Goal: Information Seeking & Learning: Check status

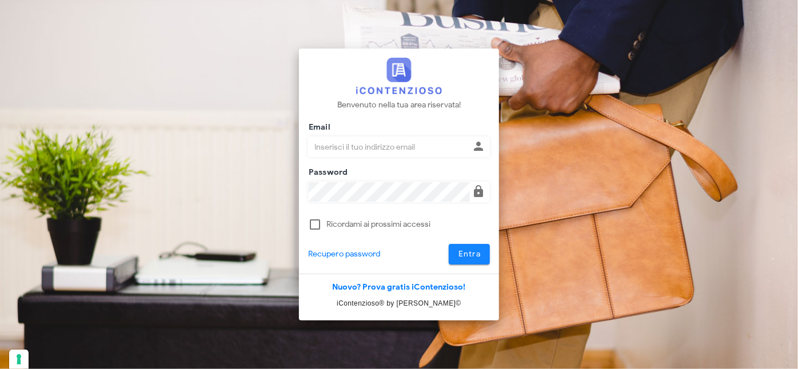
type input "[PERSON_NAME][EMAIL_ADDRESS][DOMAIN_NAME]"
click at [470, 251] on span "Entra" at bounding box center [469, 254] width 23 height 10
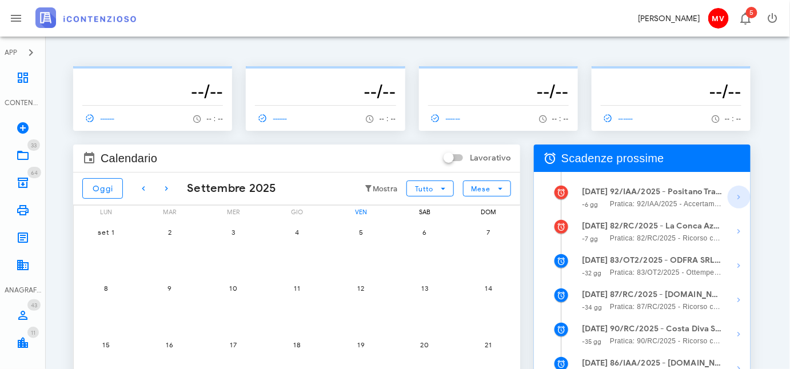
click at [740, 198] on icon "button" at bounding box center [740, 197] width 14 height 14
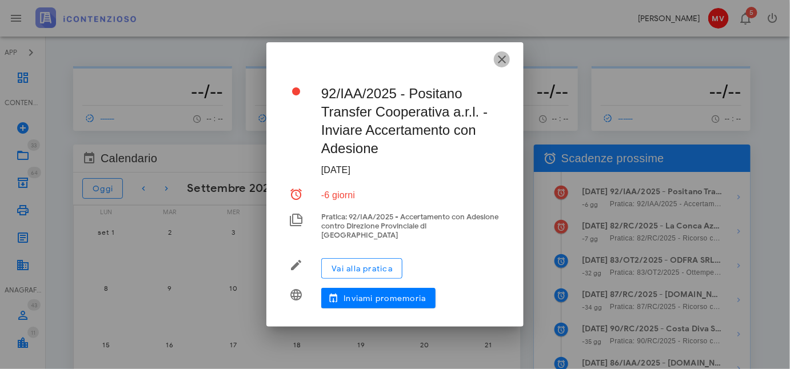
click at [502, 63] on icon "button" at bounding box center [502, 60] width 14 height 14
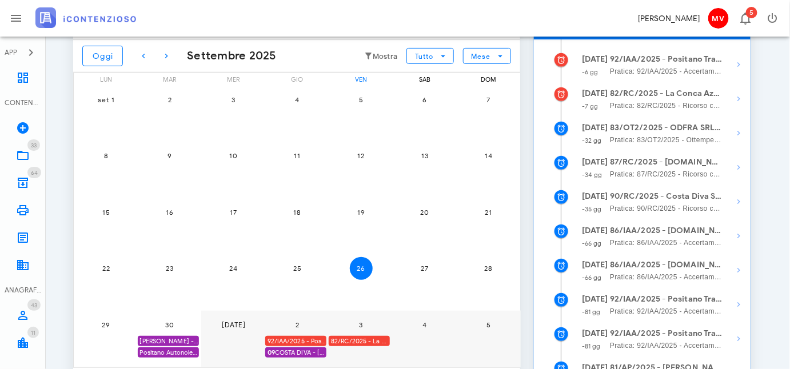
scroll to position [15, 0]
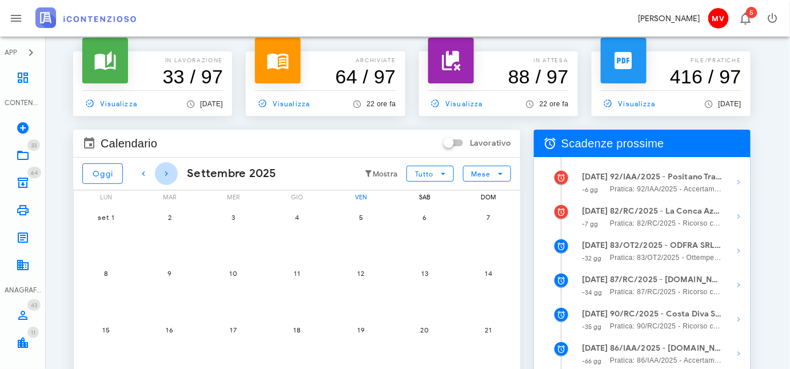
click at [165, 169] on icon "button" at bounding box center [167, 174] width 14 height 14
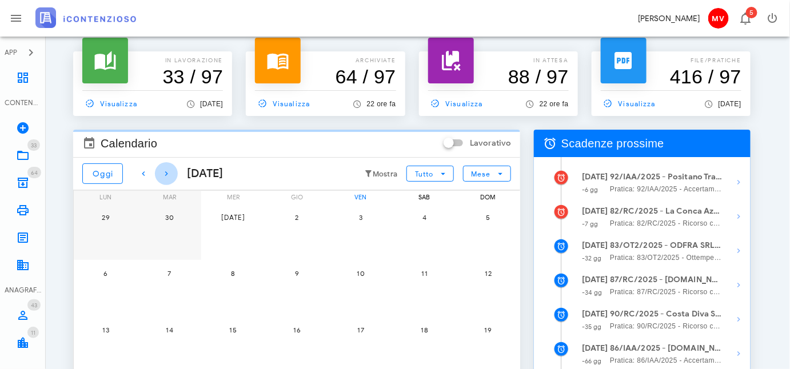
click at [165, 169] on icon "button" at bounding box center [167, 174] width 14 height 14
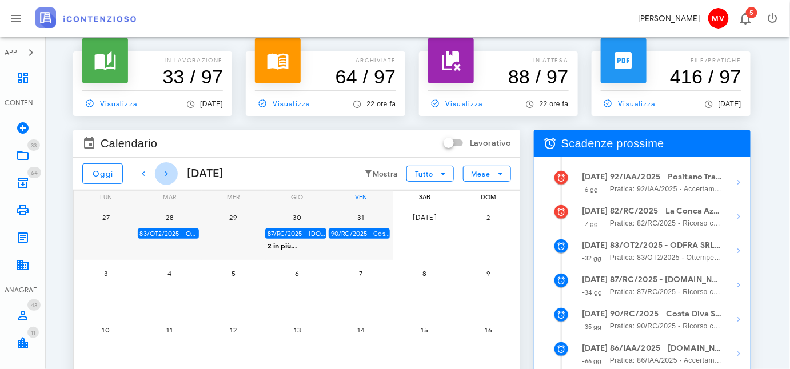
click at [163, 169] on icon "button" at bounding box center [167, 174] width 14 height 14
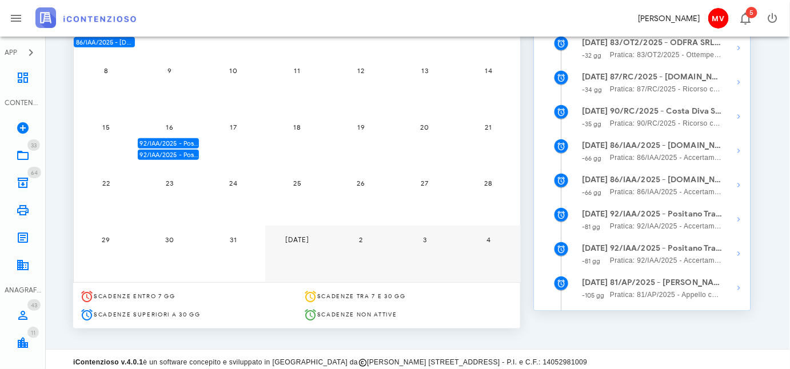
scroll to position [223, 0]
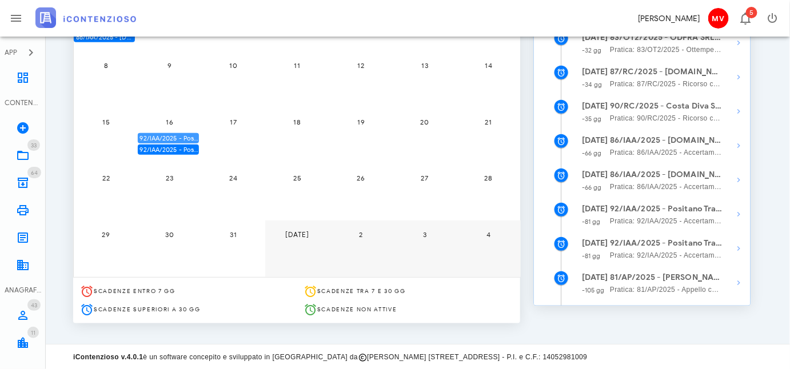
click at [186, 137] on div "92/IAA/2025 - Positano Transfer Cooperativa a.r.l. - [PERSON_NAME] deve decidere" at bounding box center [168, 138] width 61 height 11
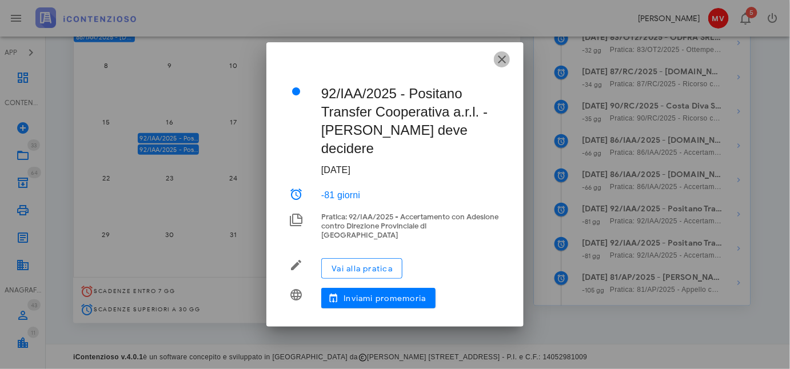
click at [504, 66] on icon "button" at bounding box center [502, 60] width 14 height 14
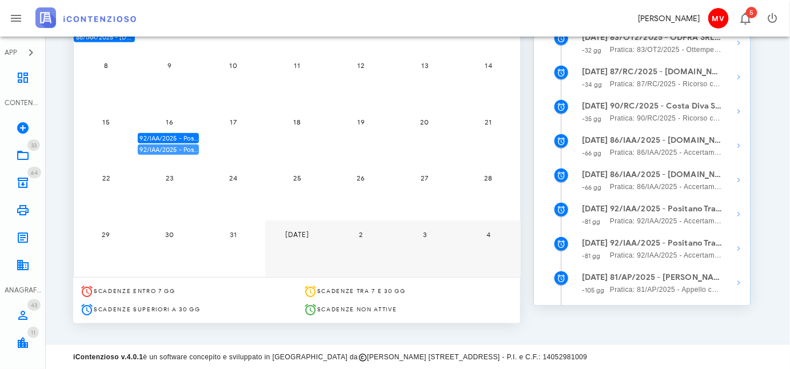
click at [182, 148] on div "92/IAA/2025 - Positano Transfer Cooperativa a.r.l. - Scadenza per fare Ricorso" at bounding box center [168, 150] width 61 height 11
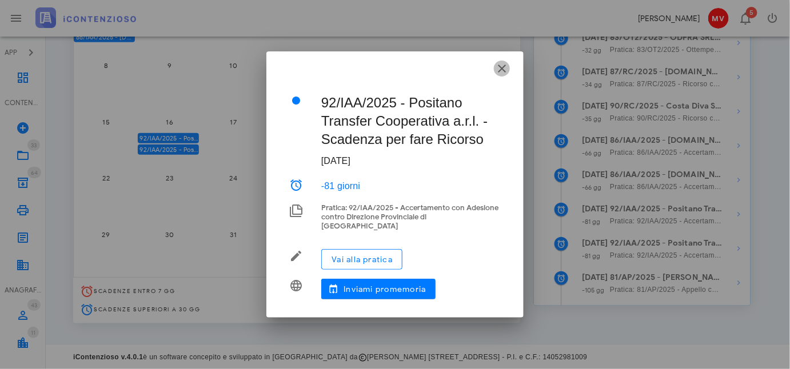
click at [502, 75] on icon "button" at bounding box center [502, 69] width 14 height 14
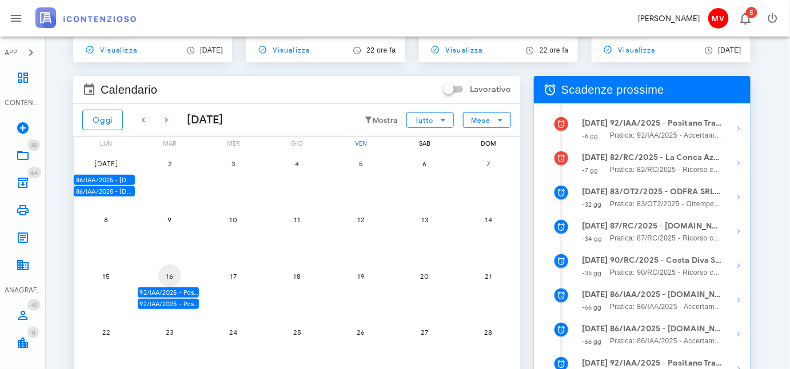
scroll to position [67, 0]
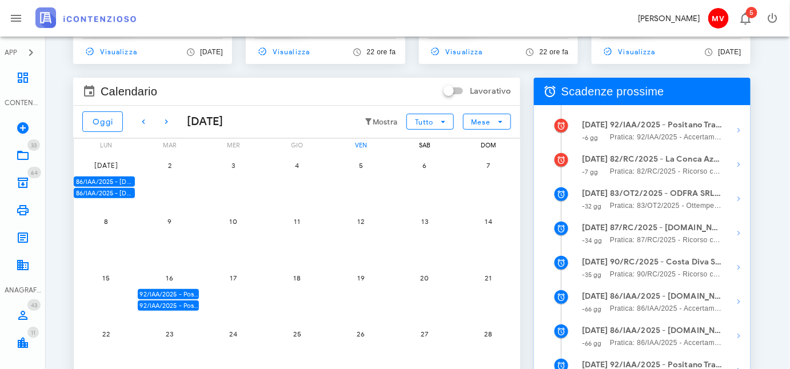
click at [123, 179] on div "86/IAA/2025 - [DOMAIN_NAME] BUILDINGS & SERVICES SRL - Ufficio deve decidere" at bounding box center [104, 182] width 61 height 11
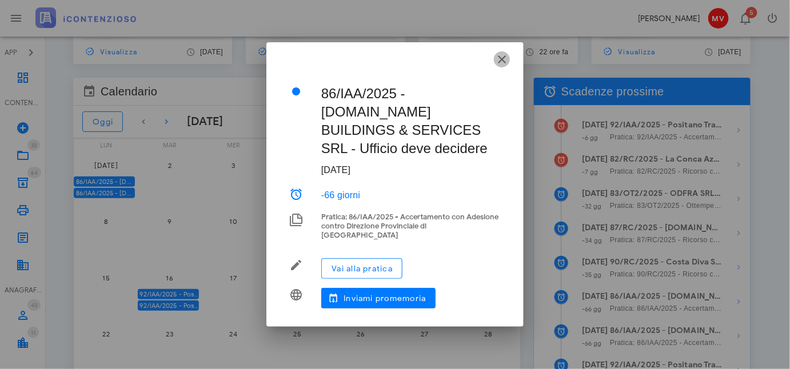
click at [501, 66] on icon "button" at bounding box center [502, 60] width 14 height 14
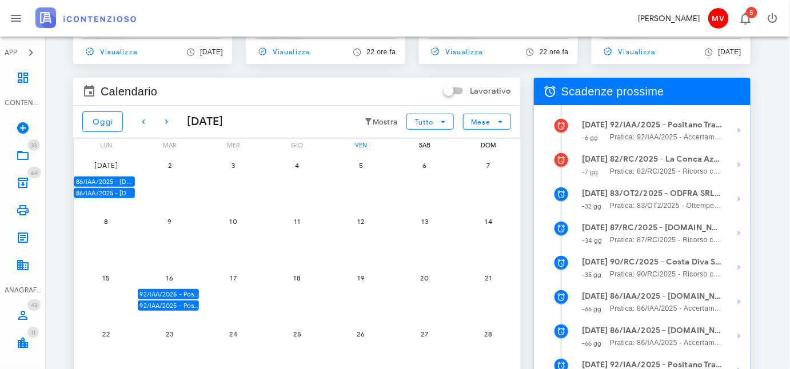
click at [125, 194] on div "86/IAA/2025 - [DOMAIN_NAME] BUILDINGS & SERVICES SRL - [GEOGRAPHIC_DATA] per fa…" at bounding box center [104, 193] width 61 height 11
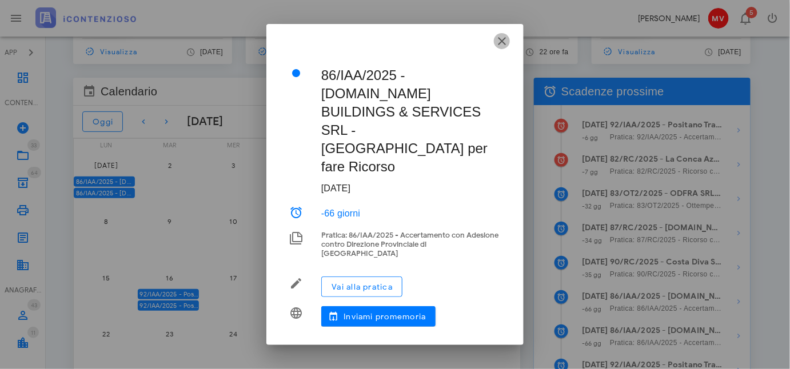
click at [503, 48] on icon "button" at bounding box center [502, 41] width 14 height 14
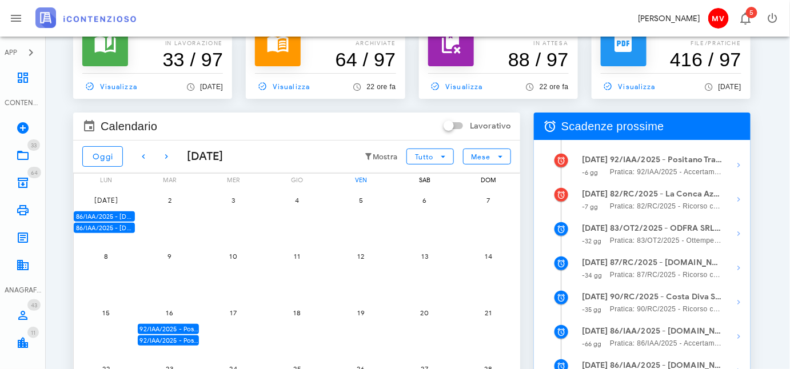
scroll to position [0, 0]
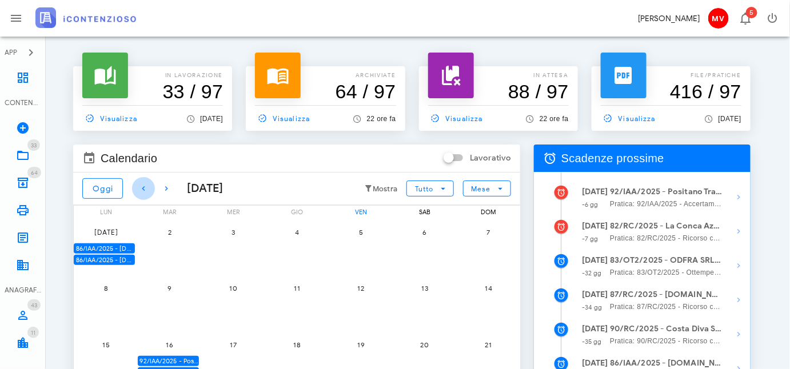
click at [142, 184] on icon "button" at bounding box center [144, 189] width 14 height 14
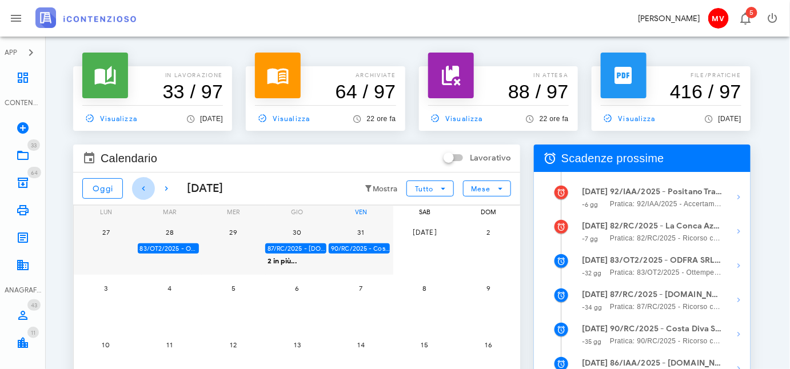
click at [142, 182] on icon "button" at bounding box center [144, 189] width 14 height 14
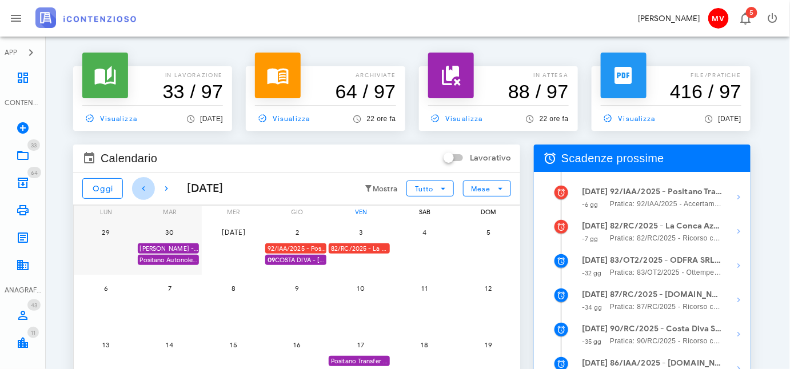
click at [146, 184] on icon "button" at bounding box center [144, 189] width 14 height 14
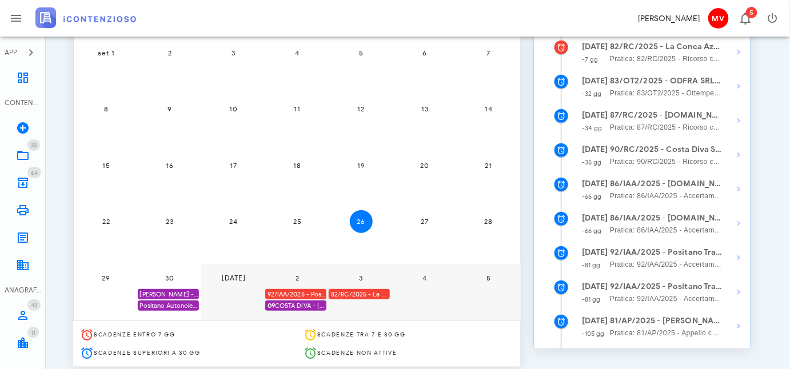
scroll to position [223, 0]
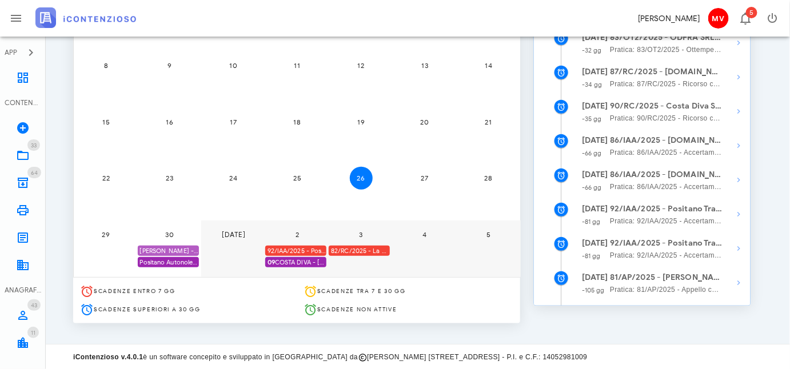
click at [186, 249] on div "[PERSON_NAME] - Comunicazione Schema d'atto notificato il [DATE] anno 2019" at bounding box center [168, 251] width 61 height 11
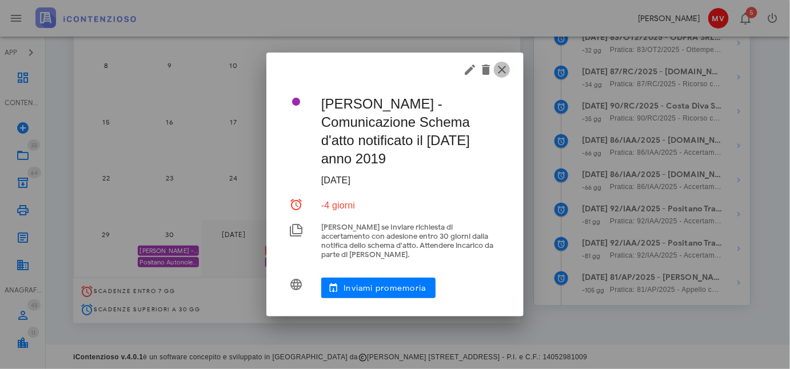
click at [503, 73] on icon "button" at bounding box center [502, 70] width 14 height 14
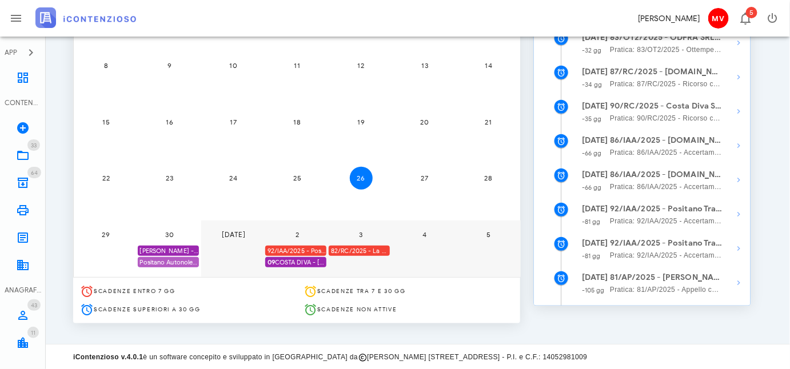
click at [181, 264] on div "Positano Autonoleggio Coop. scade termine Istanza acc. adesione" at bounding box center [168, 262] width 61 height 11
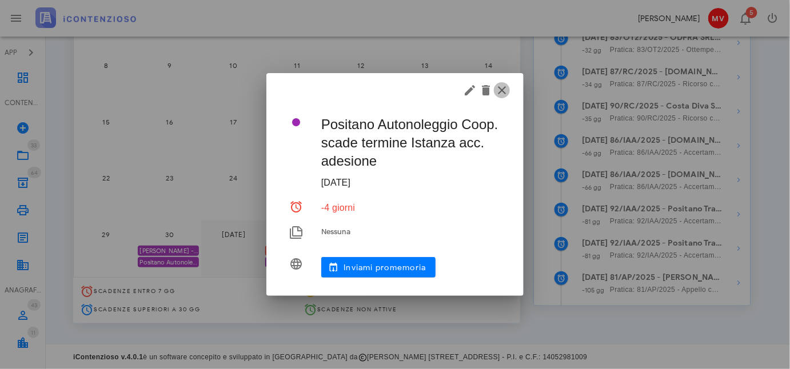
click at [504, 91] on icon "button" at bounding box center [502, 91] width 14 height 14
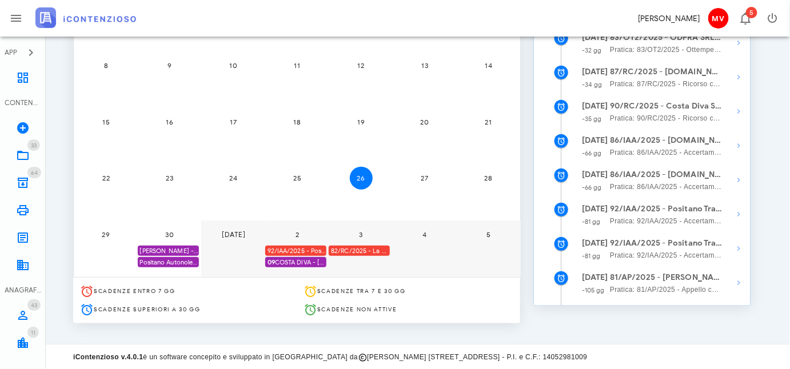
click at [296, 246] on div "92/IAA/2025 - Positano Transfer Cooperativa a.r.l. - Inviare Accertamento con A…" at bounding box center [295, 251] width 61 height 11
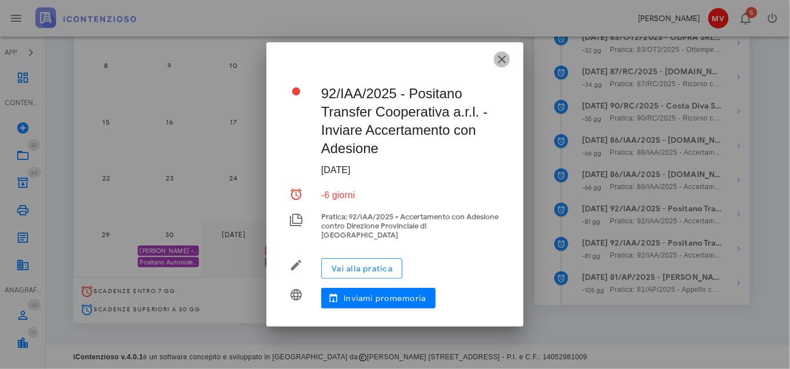
click at [504, 63] on icon "button" at bounding box center [502, 60] width 14 height 14
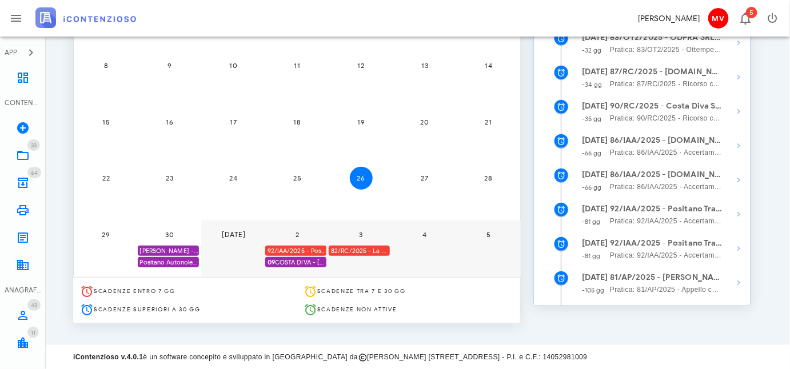
click at [299, 262] on span "09 COSTA DIVA - [PERSON_NAME] - ACC. ADESIONE" at bounding box center [297, 262] width 59 height 11
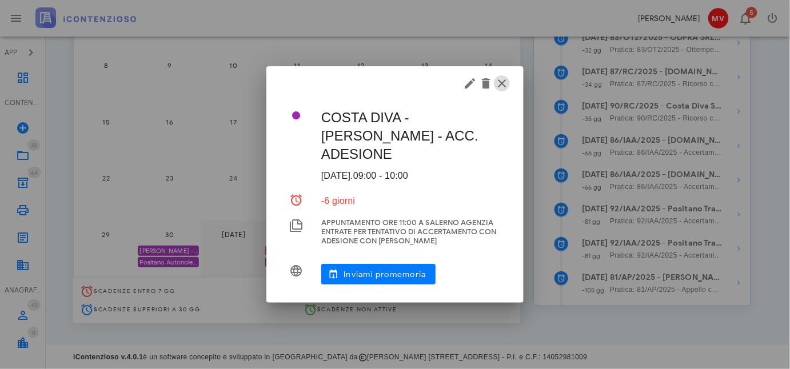
click at [504, 80] on icon "button" at bounding box center [502, 84] width 14 height 14
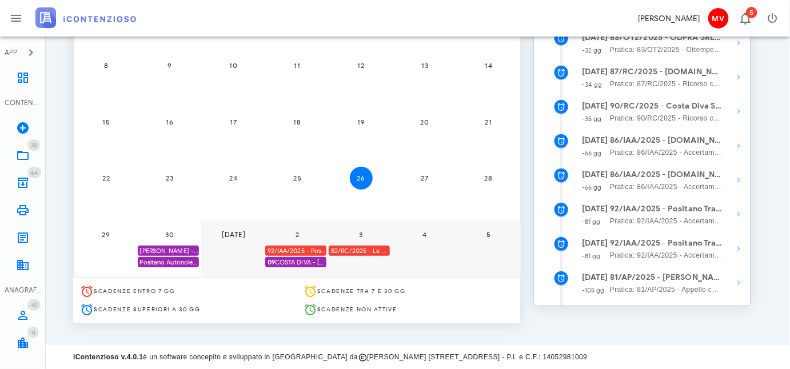
click at [357, 251] on div "82/RC/2025 - La Conca Azzurra S.r.l. - Inviare Ricorso" at bounding box center [359, 251] width 61 height 11
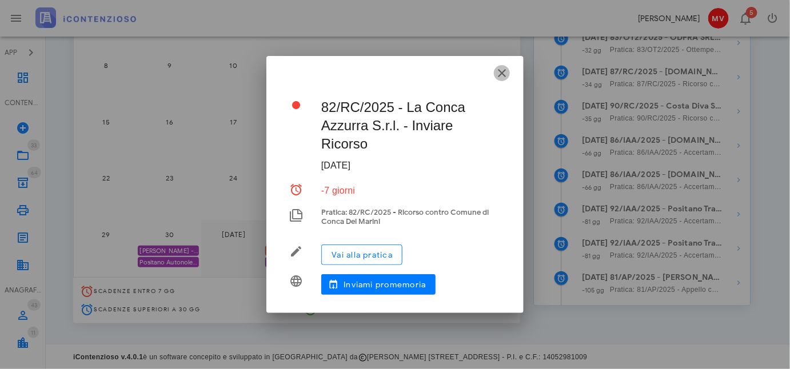
click at [502, 73] on icon "button" at bounding box center [502, 73] width 14 height 14
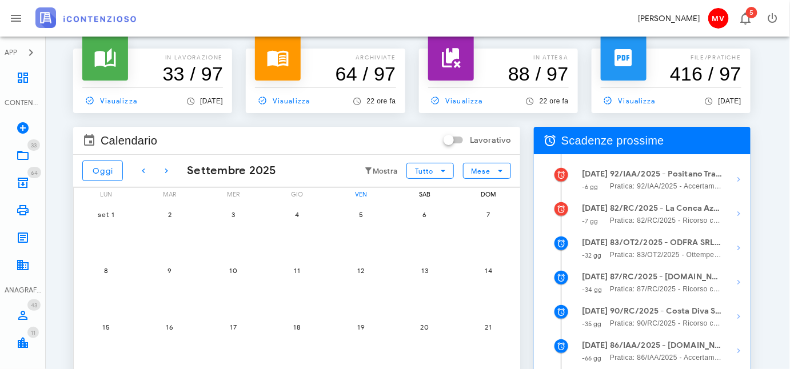
scroll to position [15, 0]
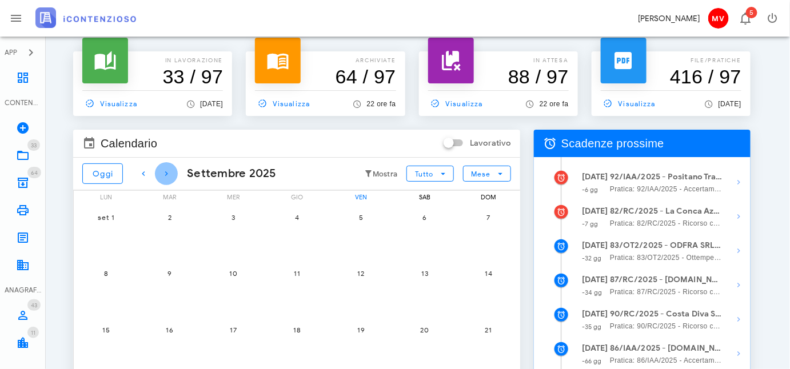
click at [166, 173] on icon "button" at bounding box center [167, 174] width 14 height 14
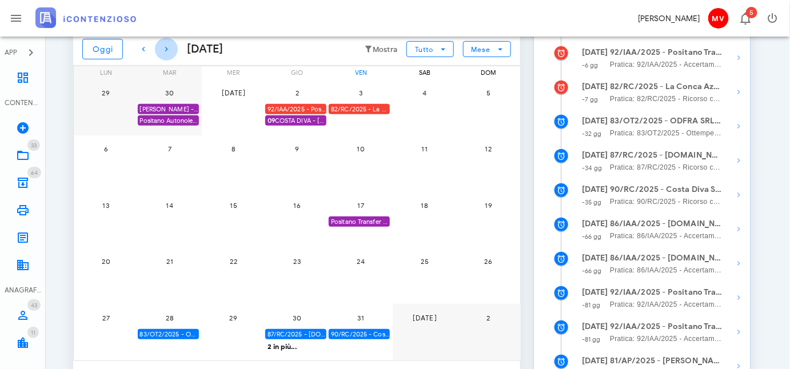
scroll to position [171, 0]
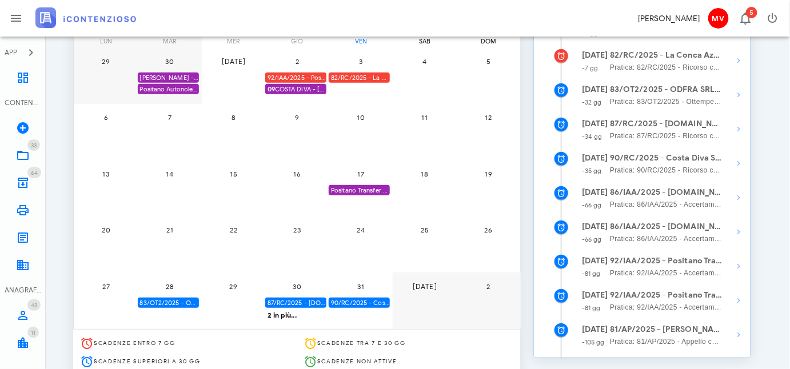
click at [353, 186] on div "Positano Transfer Coop. - SCADE 1^ istanza accertamento con adesione" at bounding box center [359, 190] width 61 height 11
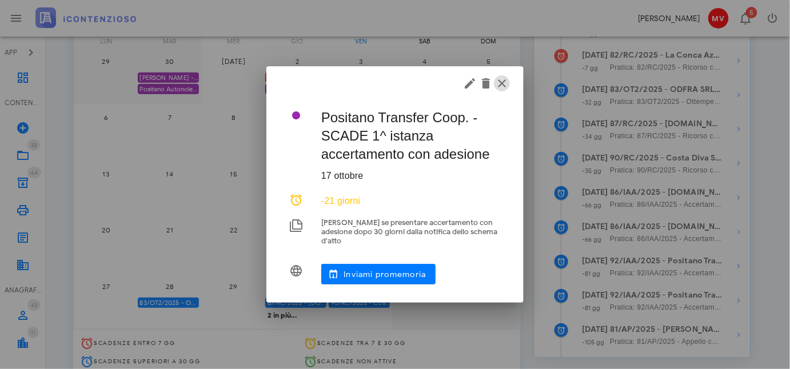
click at [503, 86] on icon "button" at bounding box center [502, 84] width 14 height 14
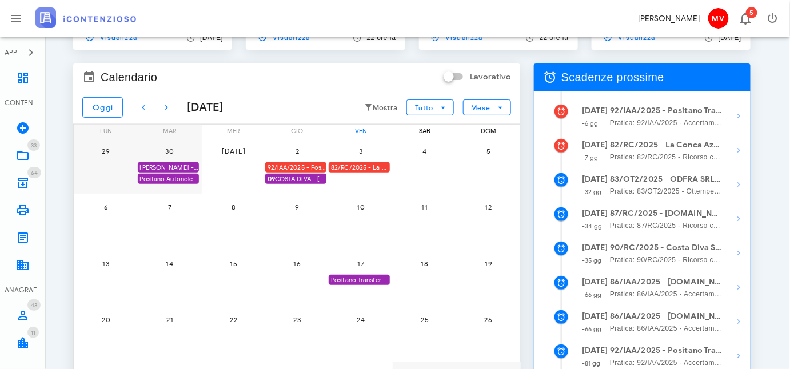
scroll to position [0, 0]
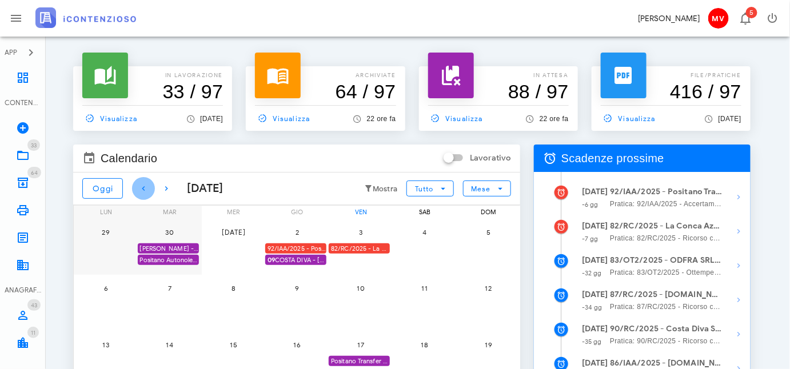
click at [142, 187] on icon "button" at bounding box center [144, 189] width 14 height 14
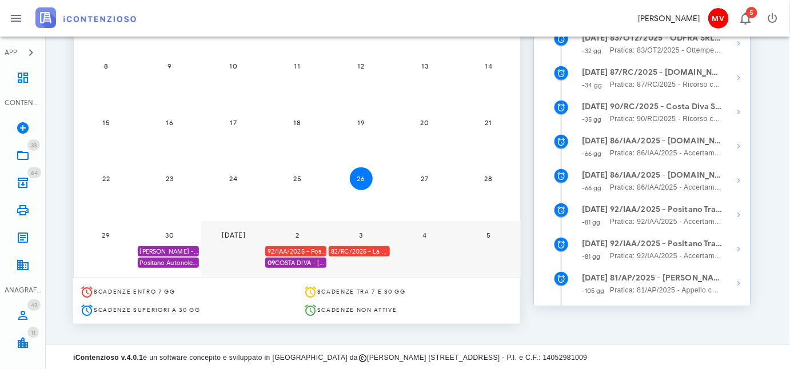
scroll to position [223, 0]
click at [183, 259] on div "Positano Autonoleggio Coop. scade termine Istanza acc. adesione" at bounding box center [168, 262] width 61 height 11
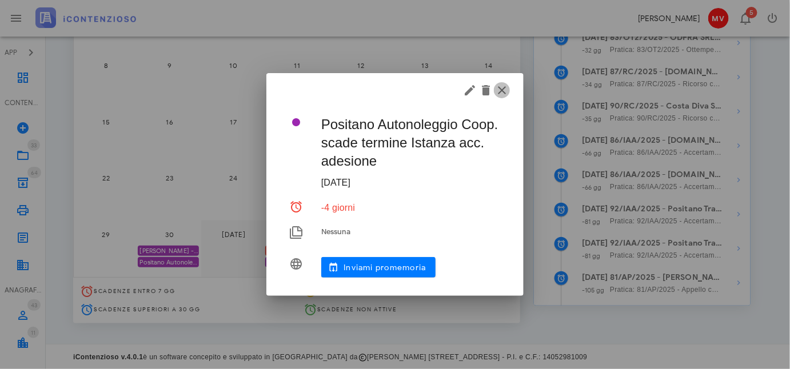
click at [500, 91] on icon "button" at bounding box center [502, 91] width 14 height 14
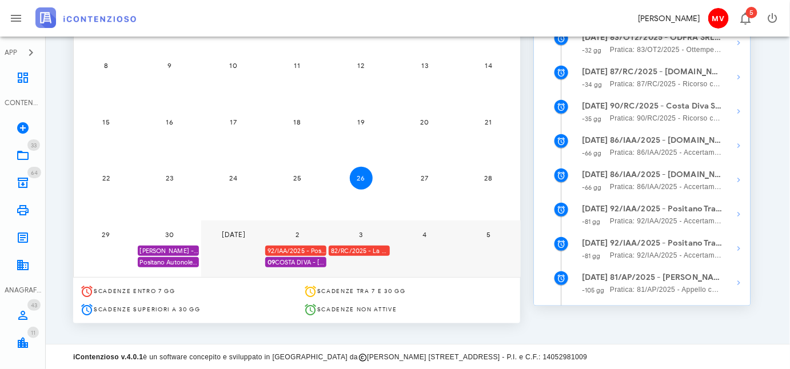
click at [309, 253] on div "92/IAA/2025 - Positano Transfer Cooperativa a.r.l. - Inviare Accertamento con A…" at bounding box center [295, 251] width 61 height 11
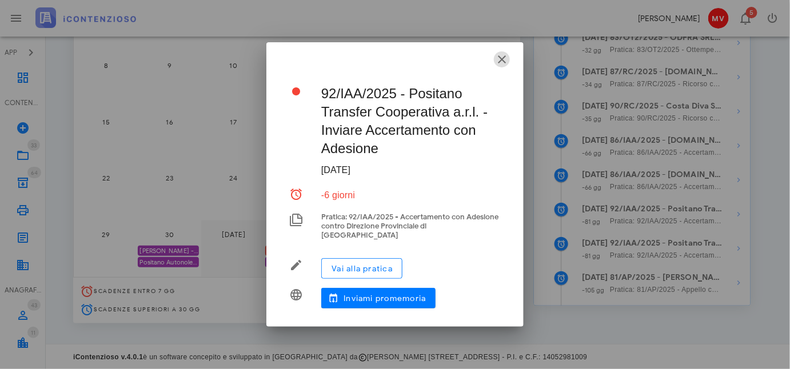
click at [503, 63] on icon "button" at bounding box center [502, 60] width 14 height 14
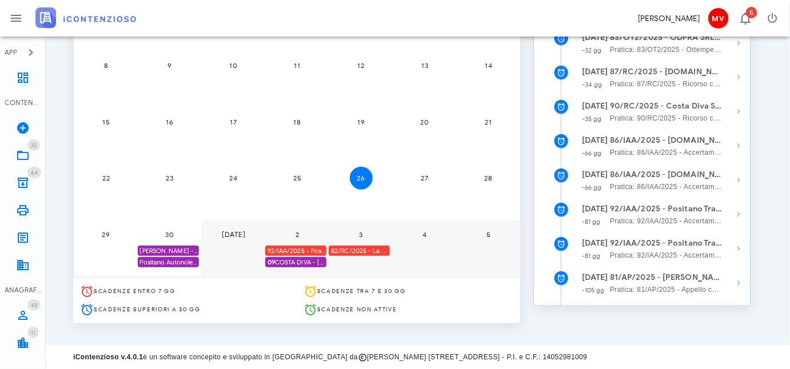
click at [366, 249] on div "82/RC/2025 - La Conca Azzurra S.r.l. - Inviare Ricorso" at bounding box center [359, 251] width 61 height 11
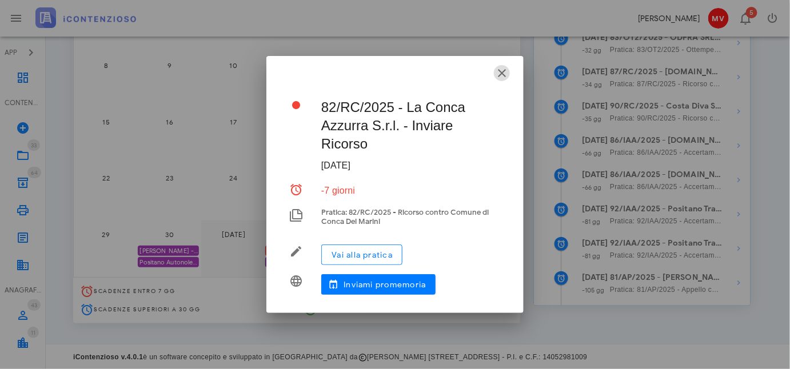
click at [503, 71] on icon "button" at bounding box center [502, 73] width 14 height 14
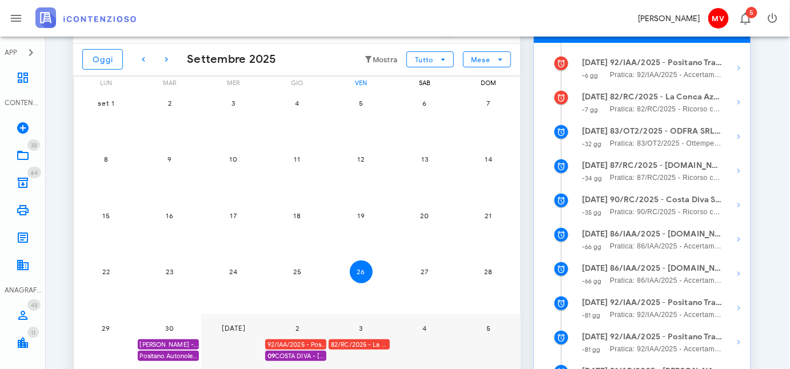
scroll to position [15, 0]
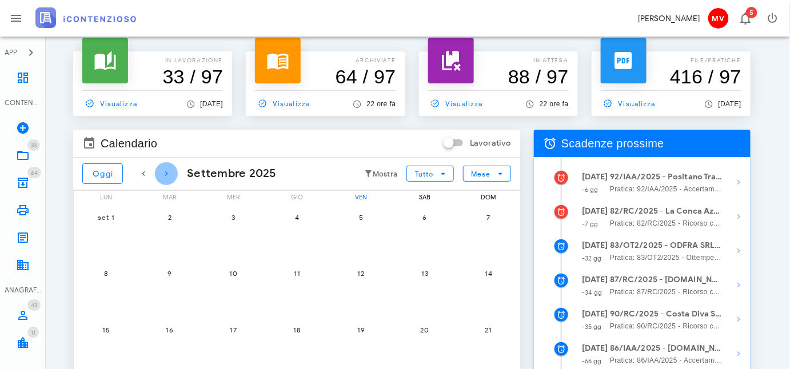
click at [165, 169] on icon "button" at bounding box center [167, 174] width 14 height 14
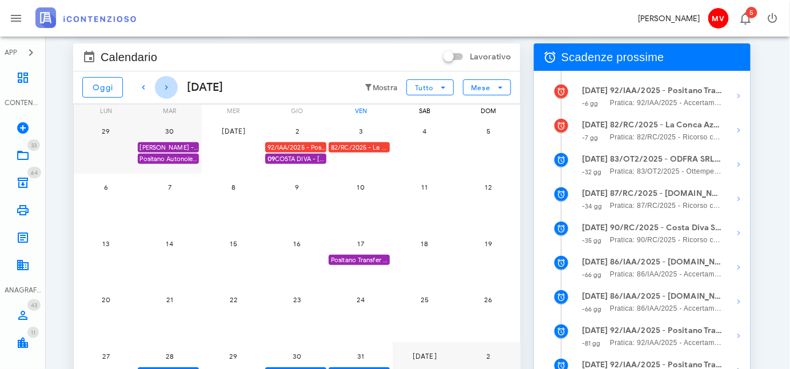
scroll to position [0, 0]
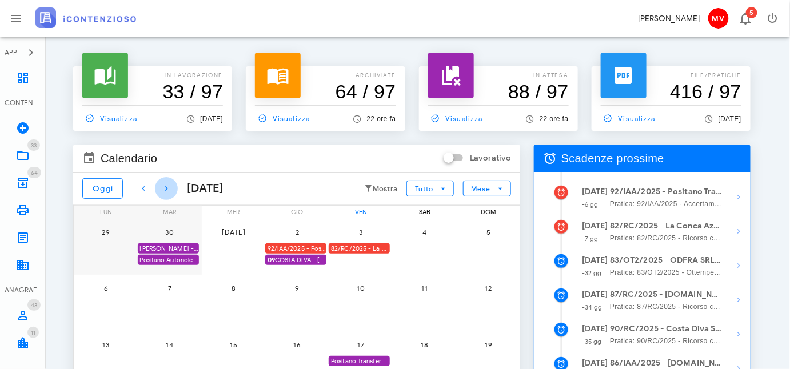
click at [170, 188] on icon "button" at bounding box center [167, 189] width 14 height 14
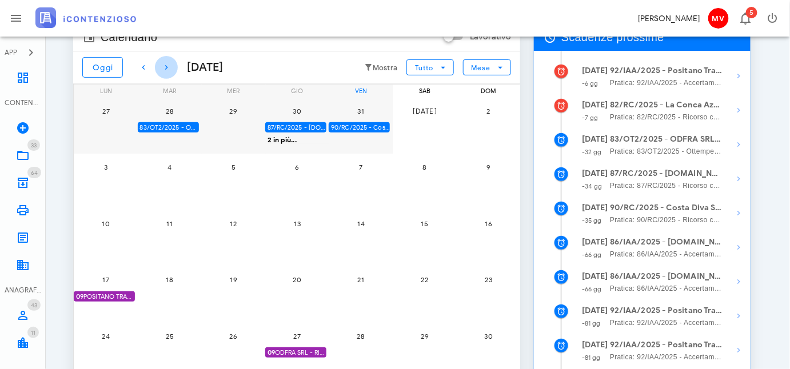
scroll to position [223, 0]
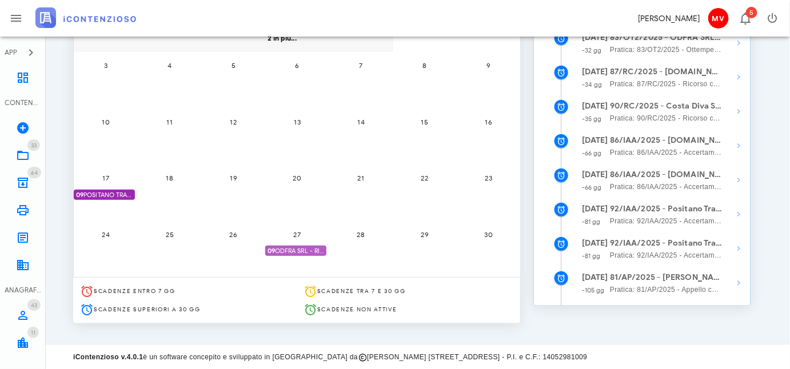
click at [302, 248] on span "09 ODFRA SRL - RIASSUNZIONE ORDINANZA CASSAZIONE IN APPELLO IVA 2006" at bounding box center [297, 251] width 59 height 11
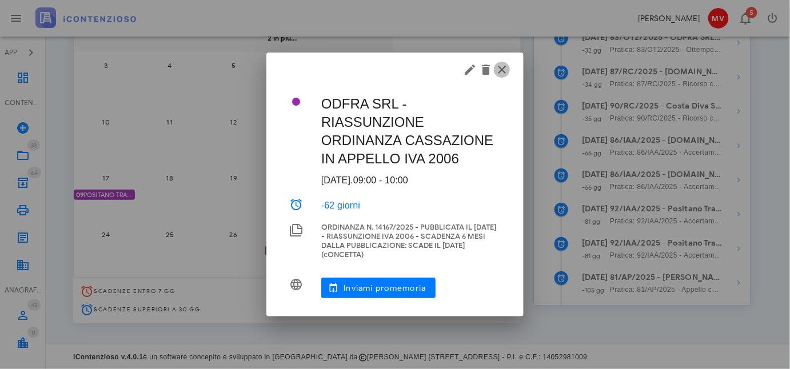
click at [499, 66] on icon "button" at bounding box center [502, 70] width 14 height 14
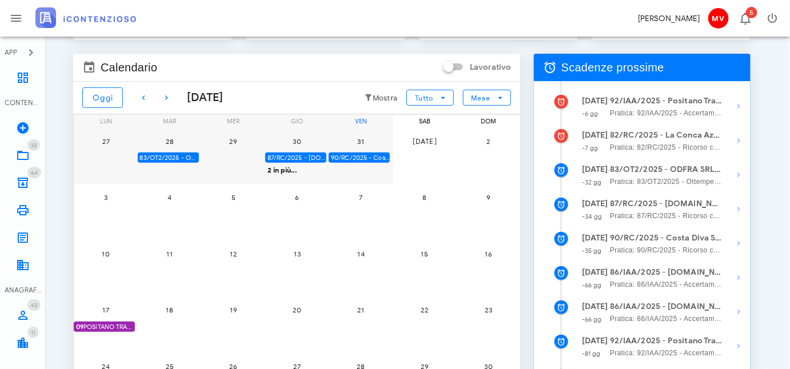
scroll to position [0, 0]
